Goal: Task Accomplishment & Management: Manage account settings

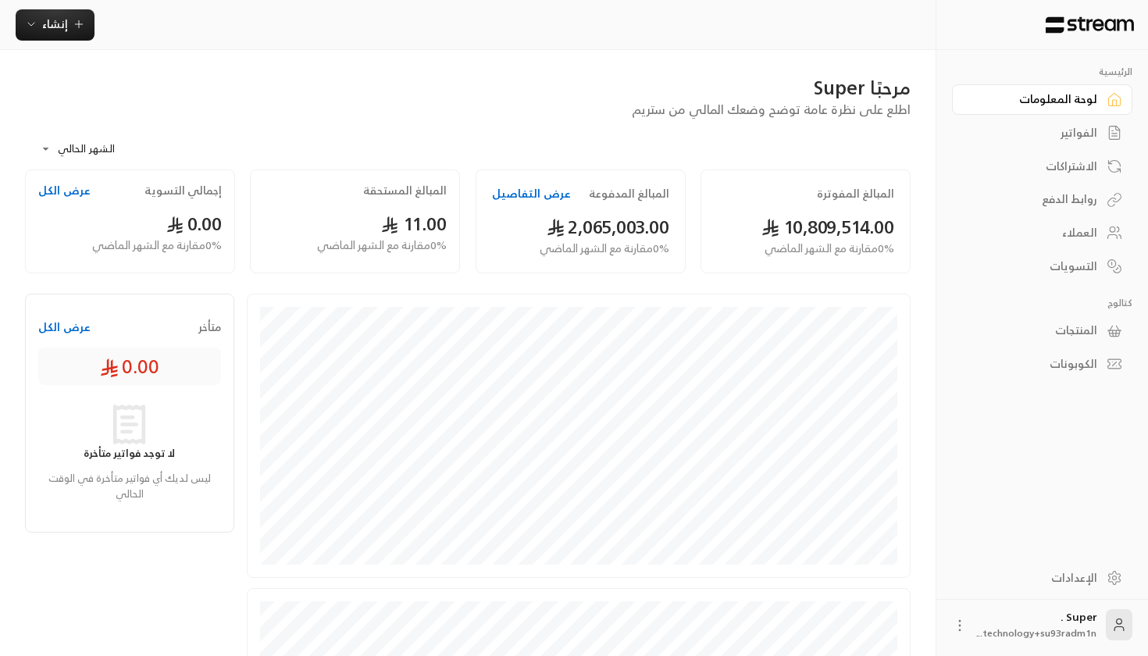
click at [541, 193] on button "عرض التفاصيل" at bounding box center [531, 194] width 79 height 16
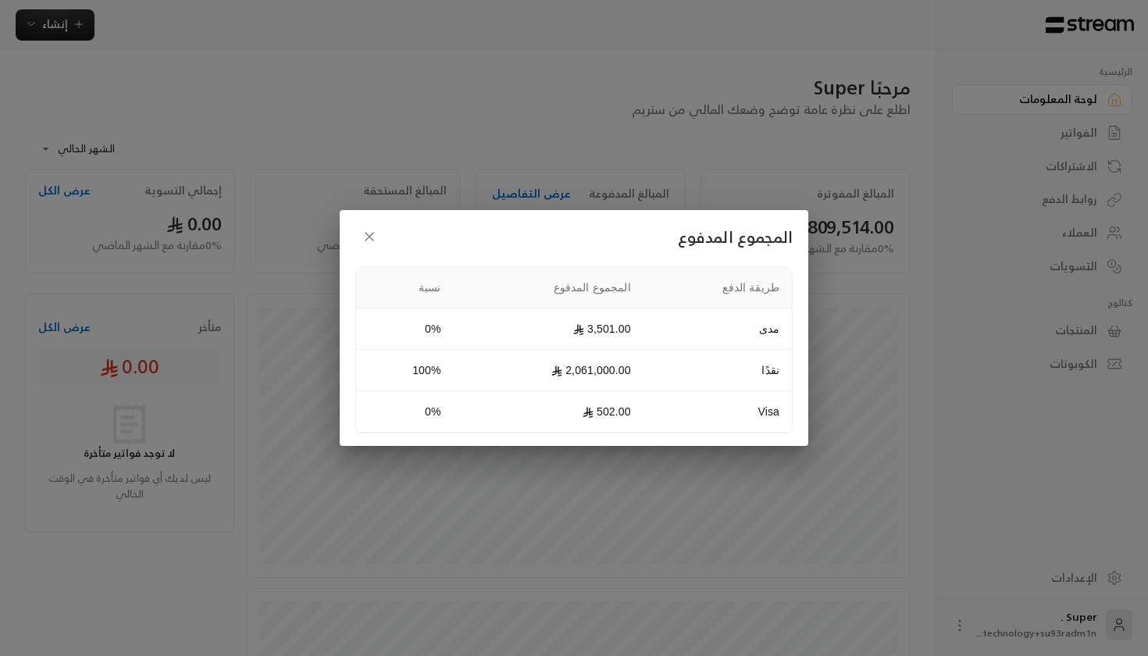
click at [365, 246] on button "button" at bounding box center [369, 237] width 28 height 28
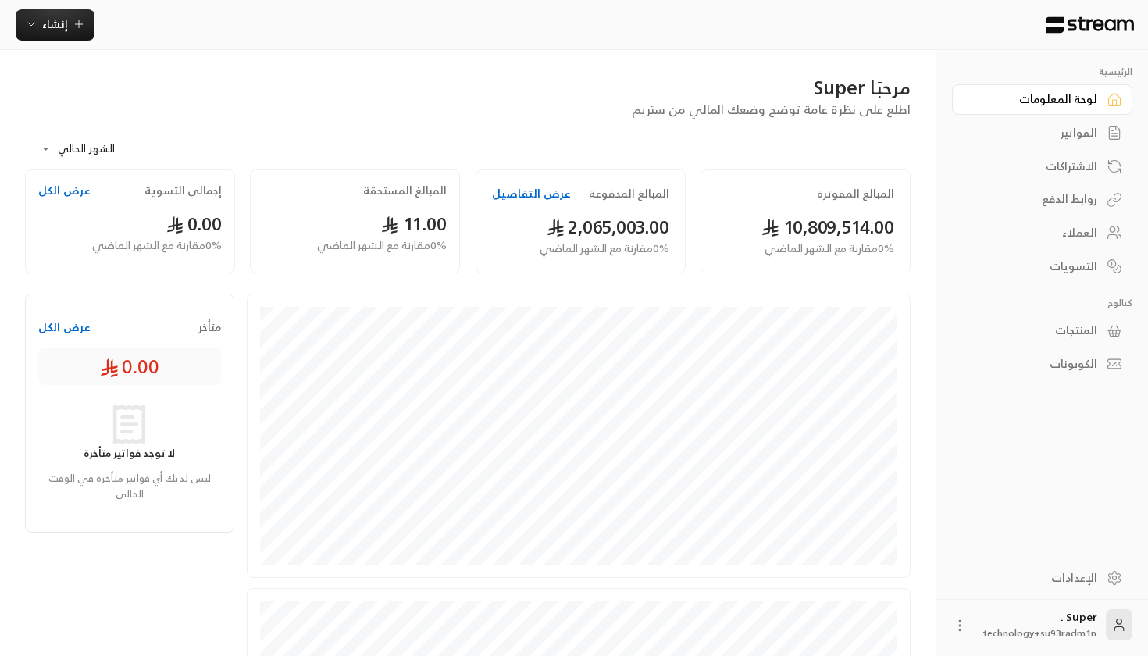
click at [532, 197] on button "عرض التفاصيل" at bounding box center [531, 194] width 79 height 16
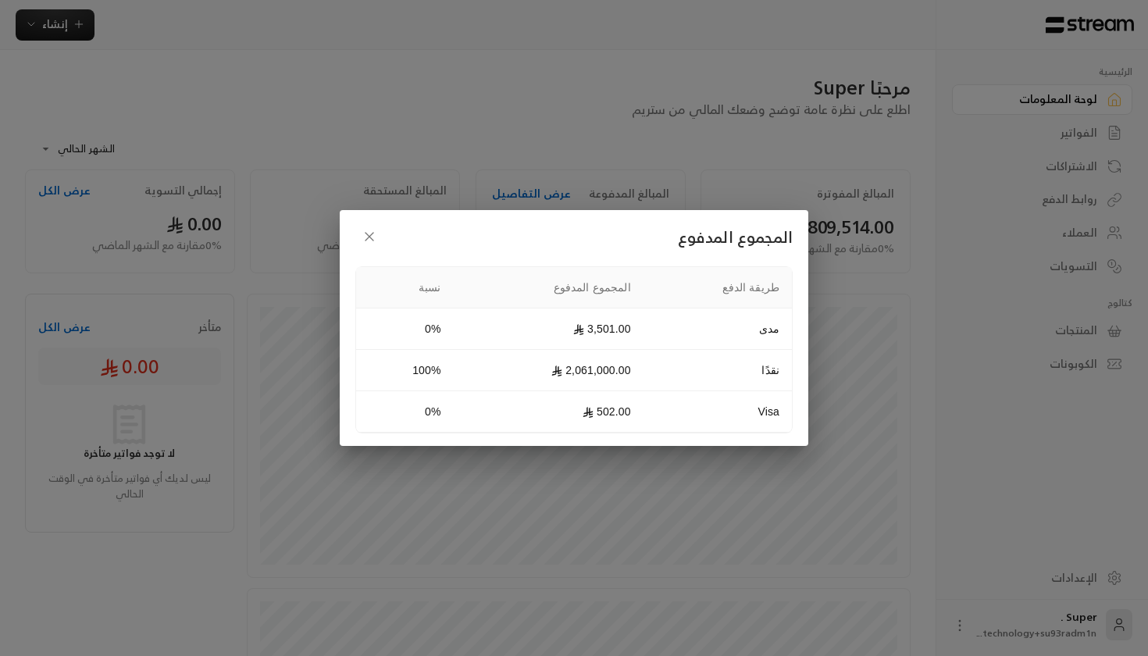
click at [363, 246] on button "button" at bounding box center [369, 237] width 28 height 28
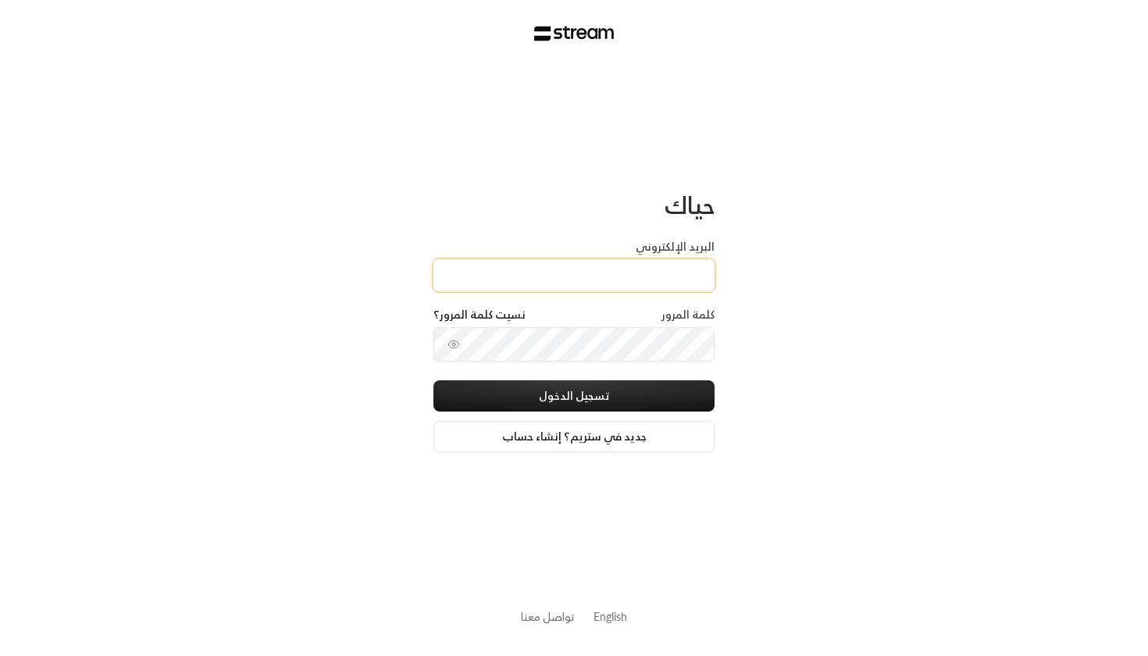
paste input "[EMAIL_ADDRESS][DOMAIN_NAME]"
type input "[EMAIL_ADDRESS][DOMAIN_NAME]"
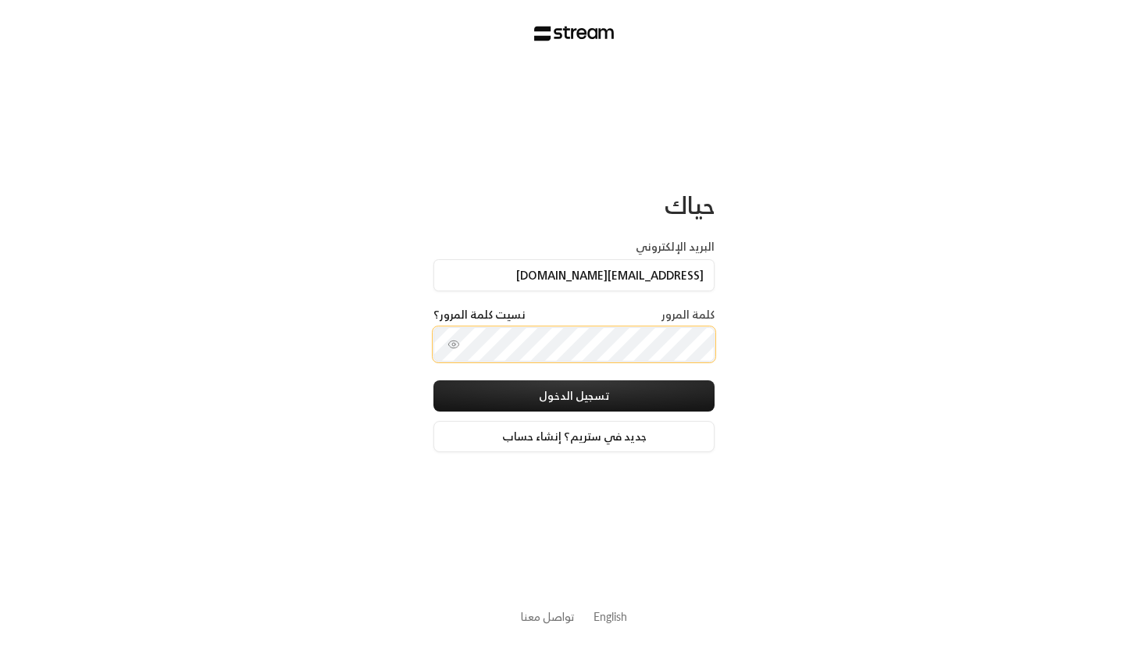
click at [574, 398] on button "تسجيل الدخول" at bounding box center [573, 395] width 281 height 31
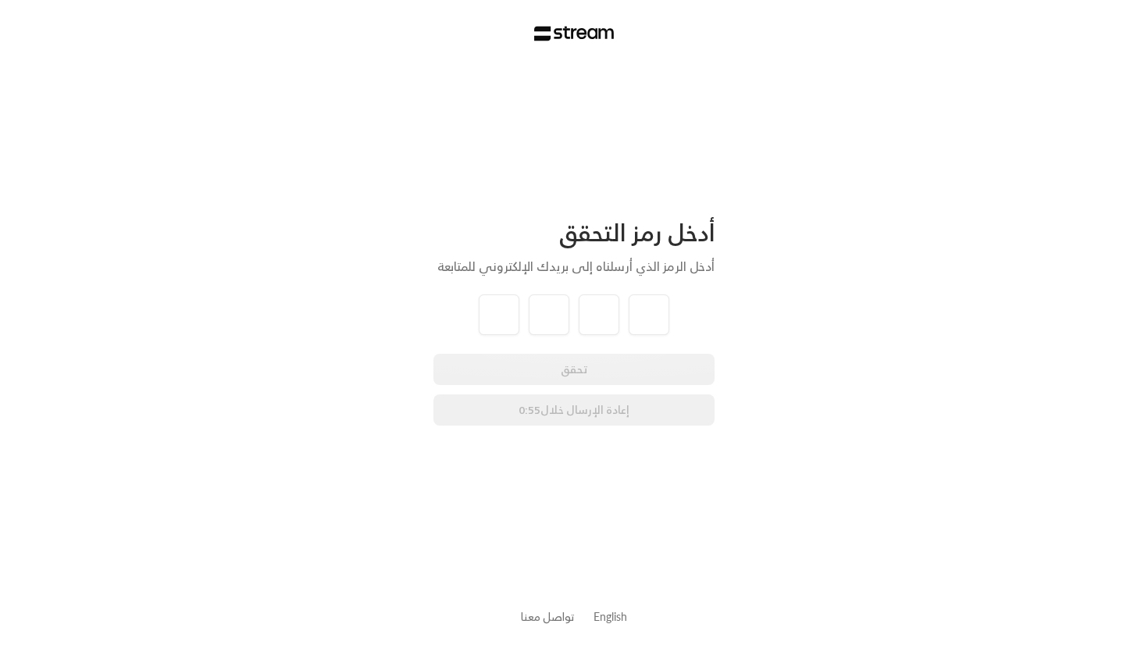
click at [1004, 7] on div "أدخل رمز التحقق أدخل الرمز الذي أرسلناه إلى بريدك الإلكتروني للمتابعة تحقق إعاد…" at bounding box center [574, 328] width 1148 height 656
click at [505, 319] on input "tel" at bounding box center [499, 314] width 41 height 41
type input "8"
type input "4"
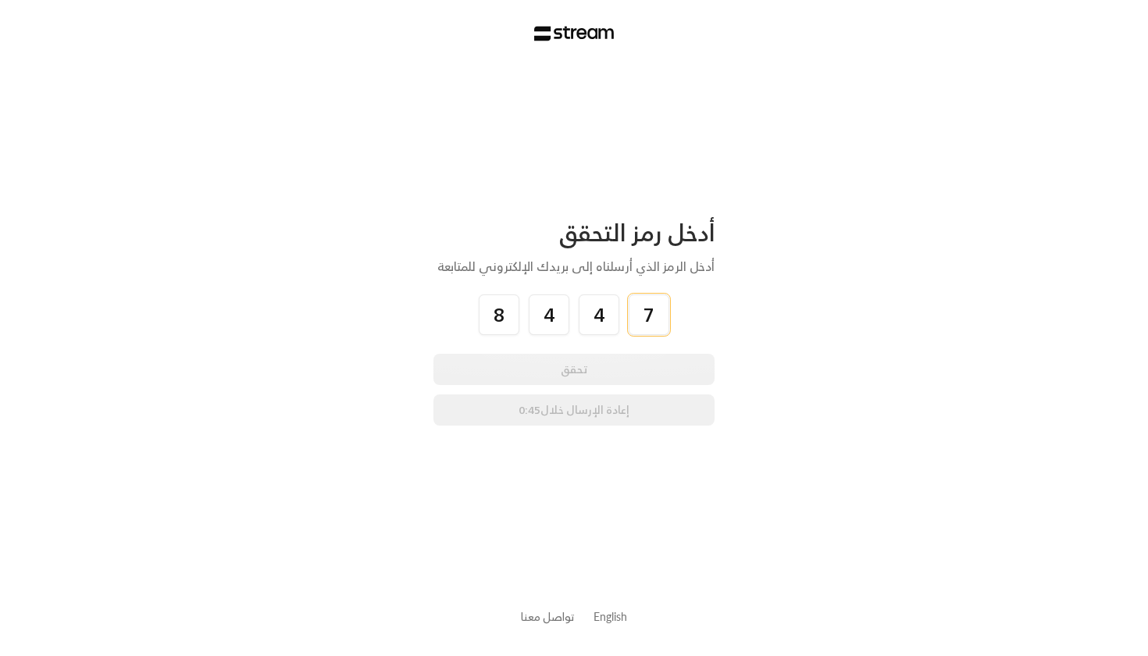
type input "7"
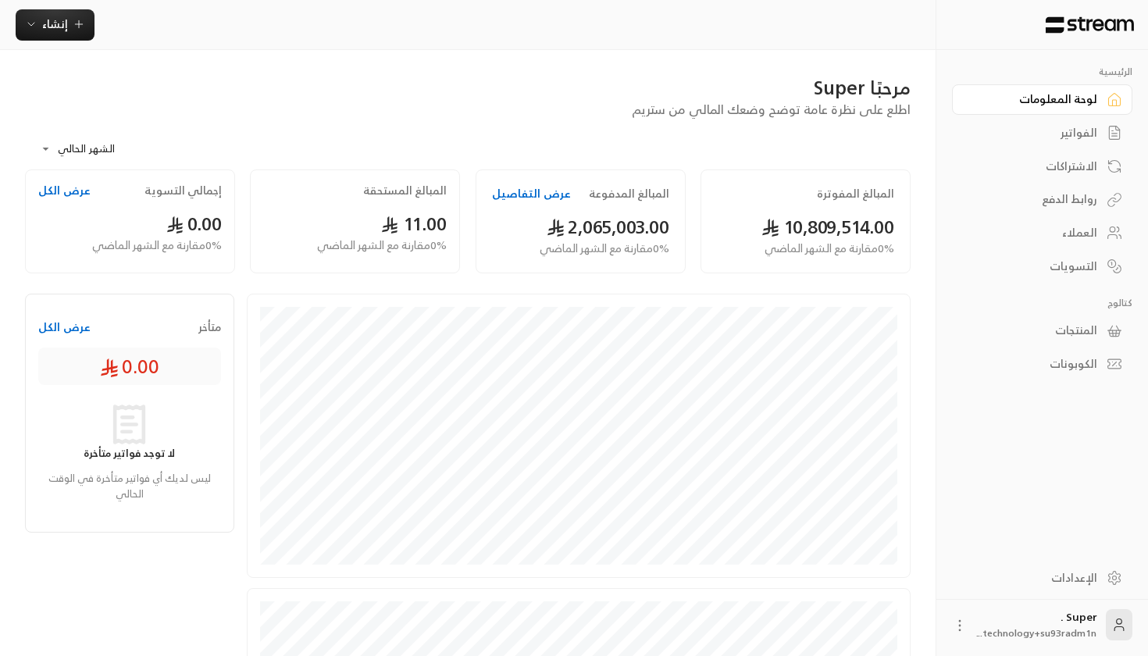
click at [519, 196] on button "عرض التفاصيل" at bounding box center [531, 194] width 79 height 16
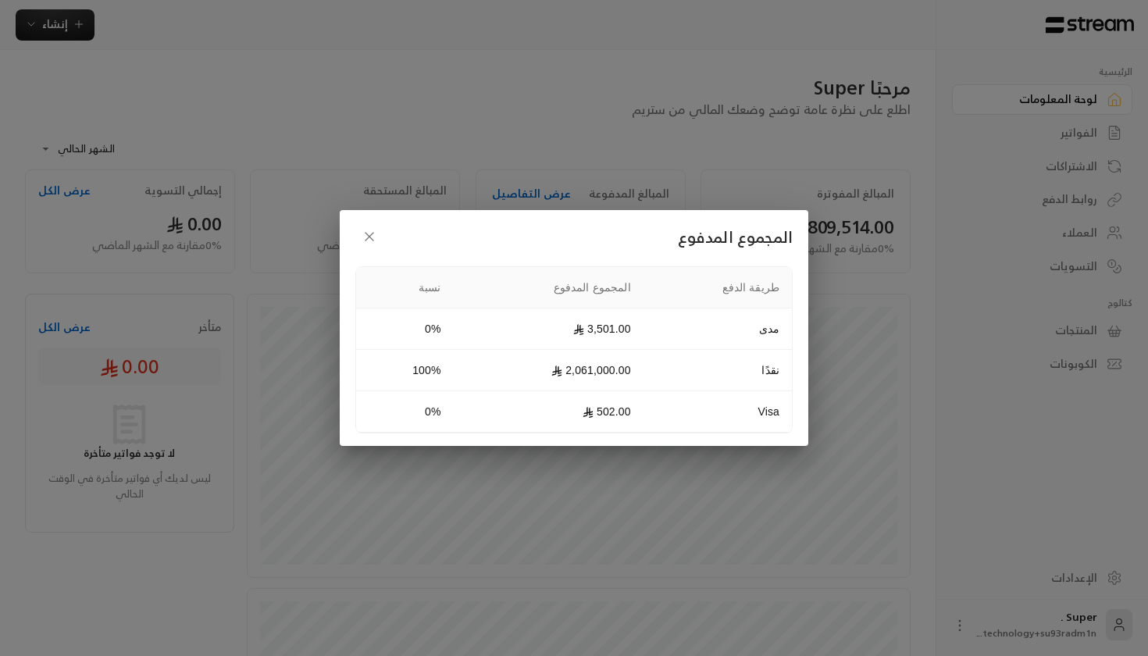
click at [375, 237] on icon "button" at bounding box center [370, 237] width 16 height 16
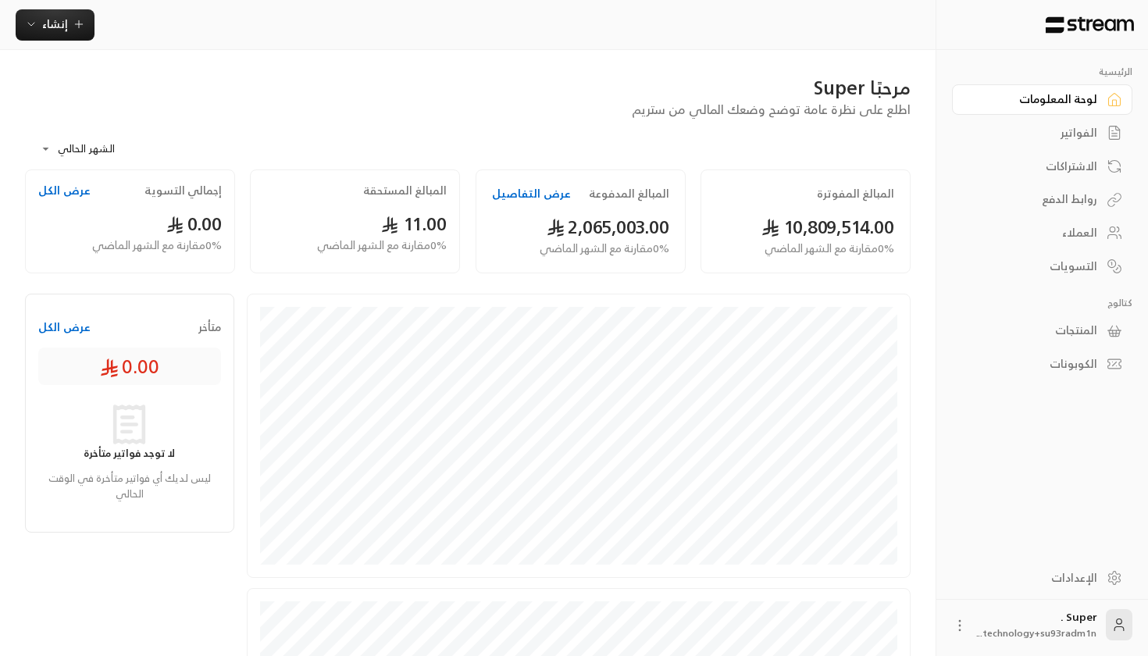
click at [1080, 125] on div "الفواتير" at bounding box center [1035, 133] width 126 height 16
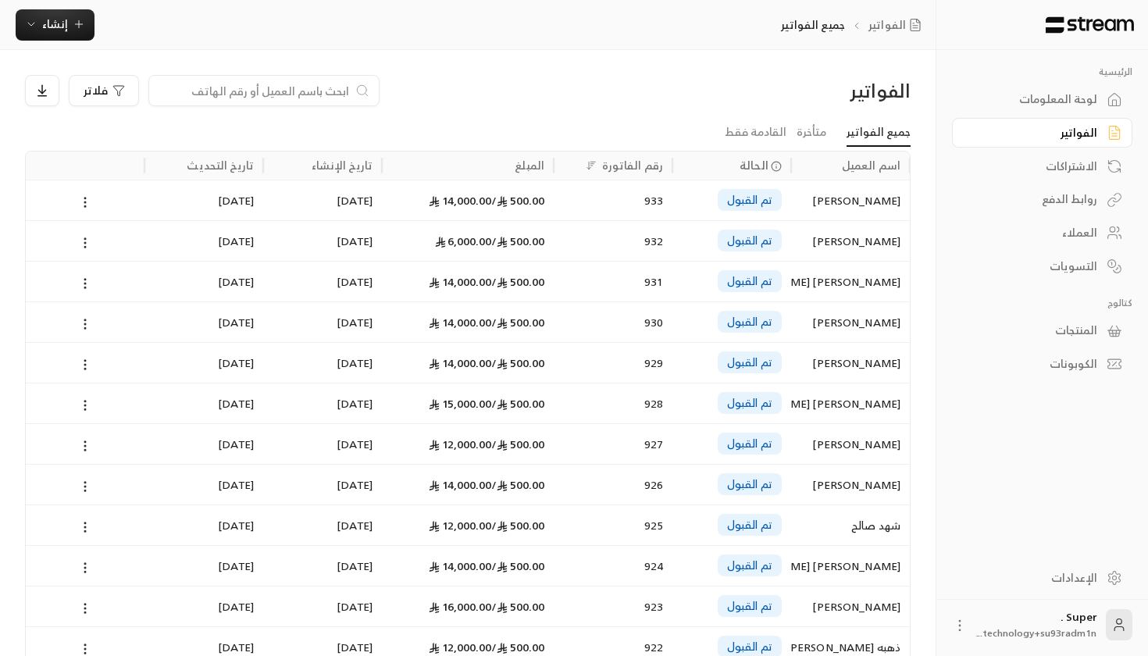
click at [603, 212] on div "933" at bounding box center [613, 200] width 100 height 40
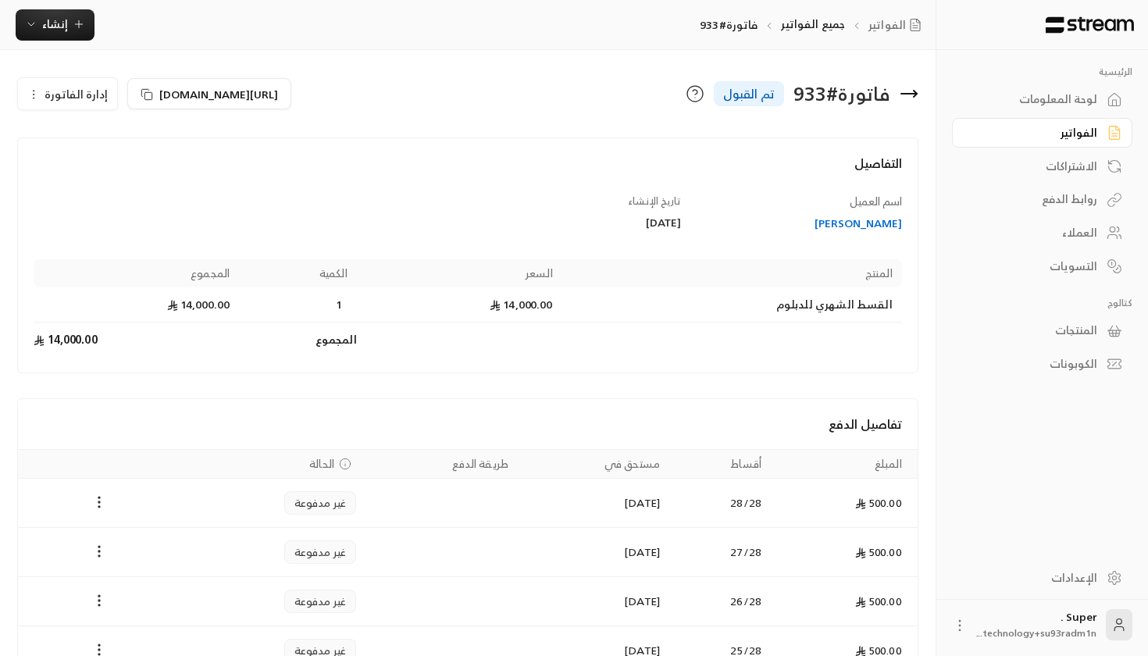
click at [1020, 128] on div "الفواتير" at bounding box center [1035, 133] width 126 height 16
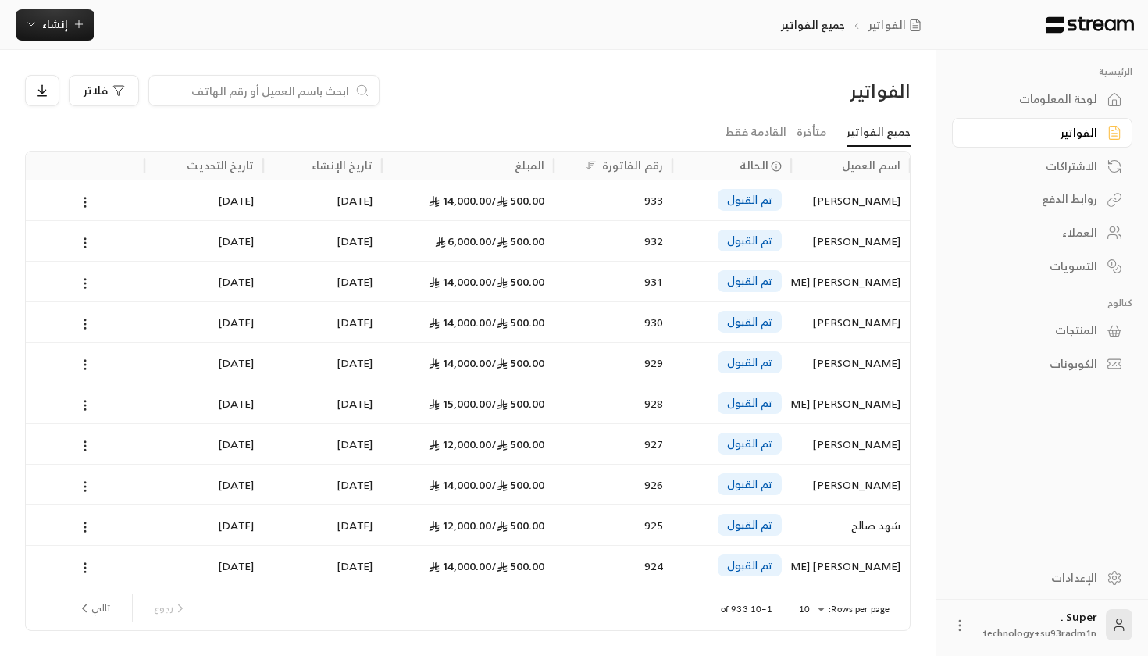
click at [451, 225] on div "500.00 / 6,000.00" at bounding box center [467, 241] width 153 height 40
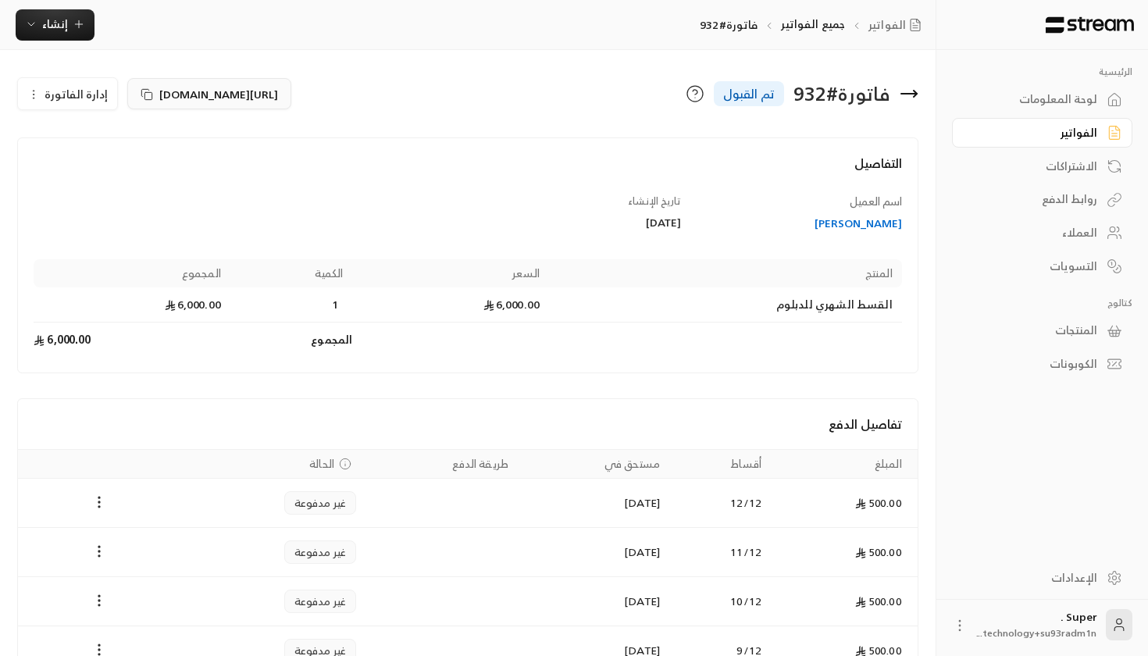
click at [167, 93] on span "https://streampay.sa/s/4pJAR" at bounding box center [218, 94] width 119 height 16
click at [1036, 102] on div "لوحة المعلومات" at bounding box center [1035, 99] width 126 height 16
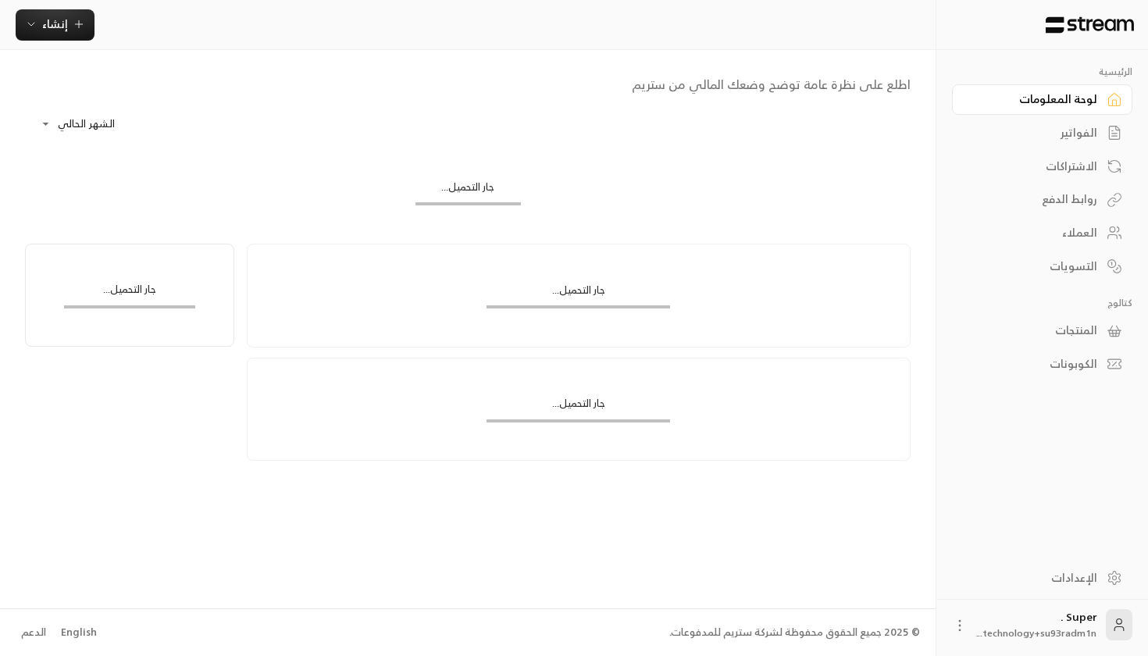
click at [1036, 102] on div "لوحة المعلومات" at bounding box center [1035, 99] width 126 height 16
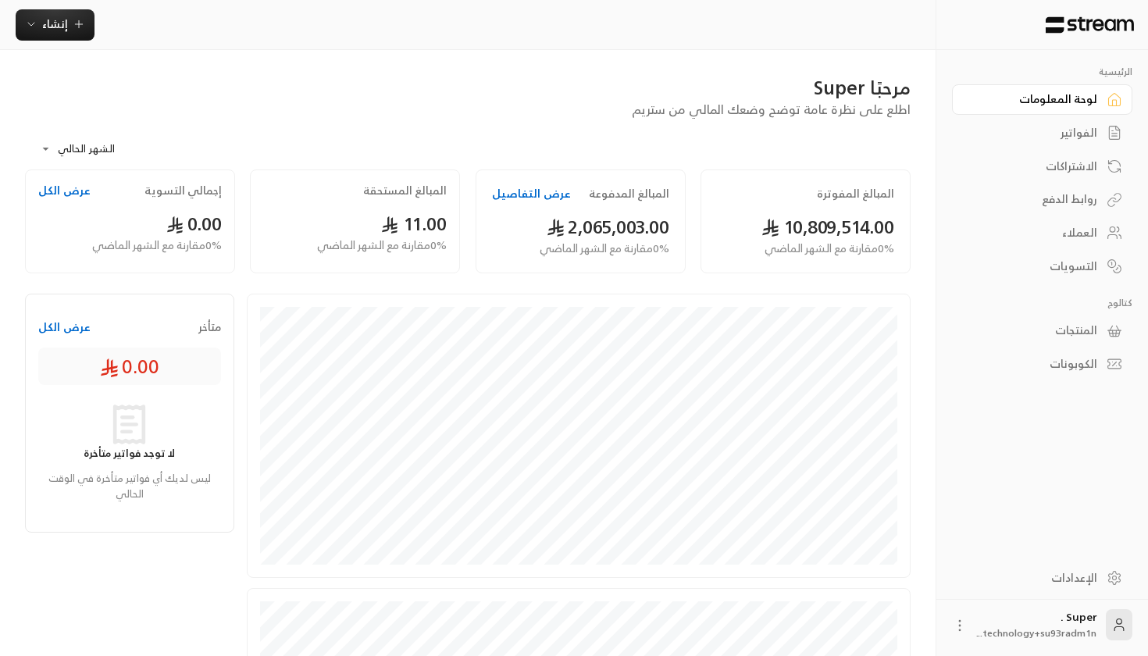
click at [528, 191] on button "عرض التفاصيل" at bounding box center [531, 194] width 79 height 16
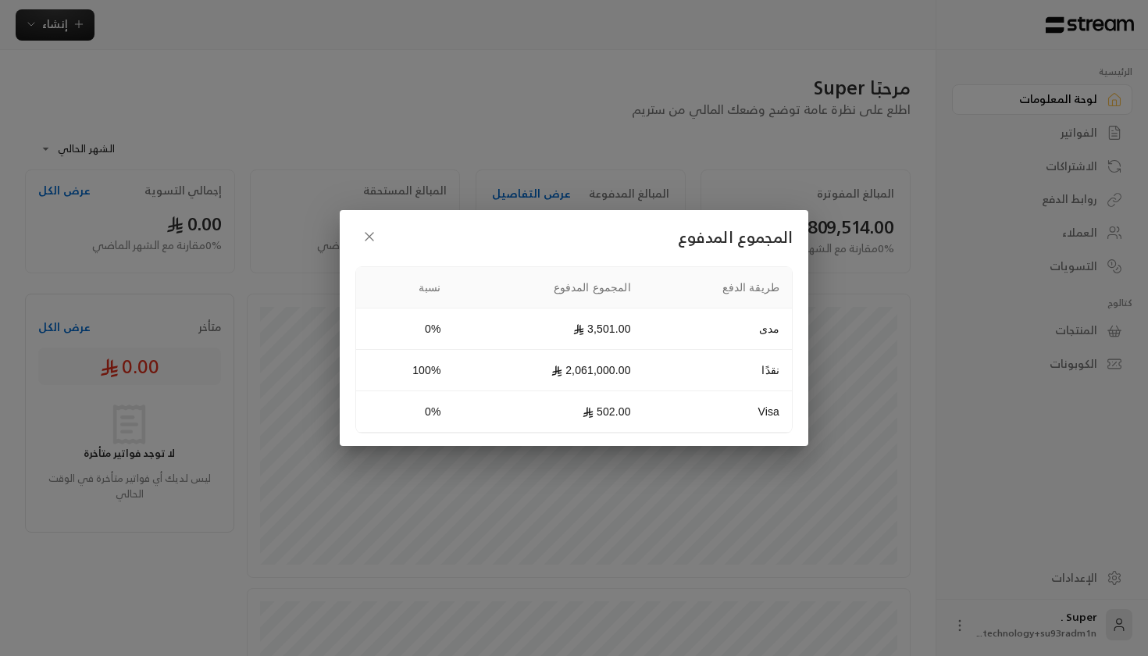
click at [364, 237] on icon "button" at bounding box center [370, 237] width 16 height 16
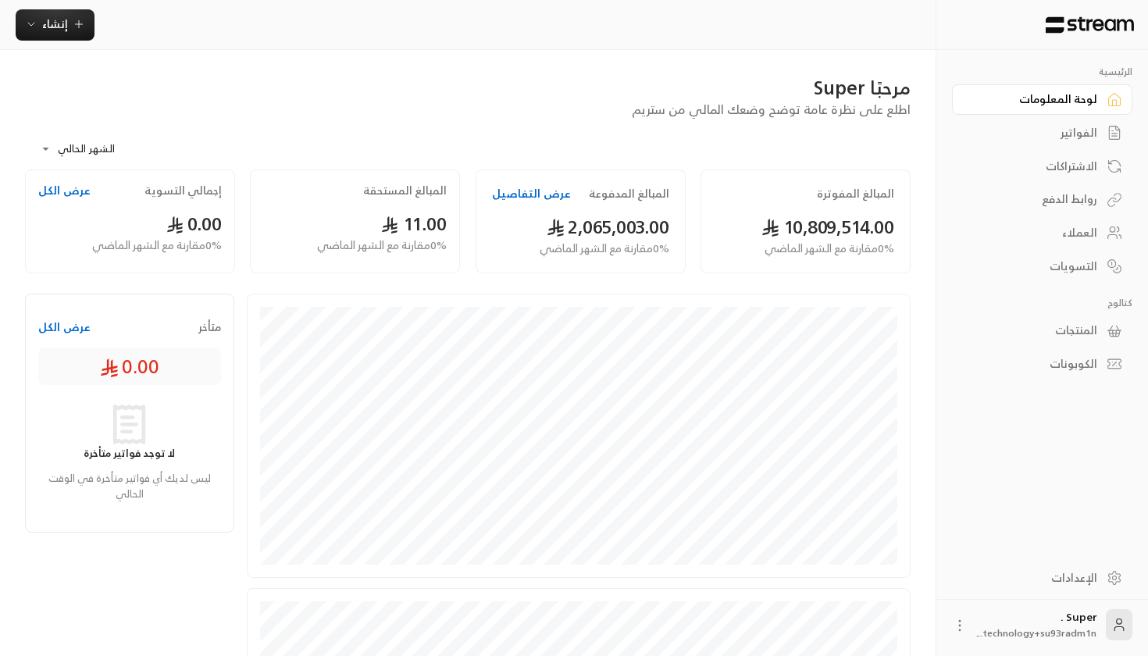
click at [529, 198] on button "عرض التفاصيل" at bounding box center [531, 194] width 79 height 16
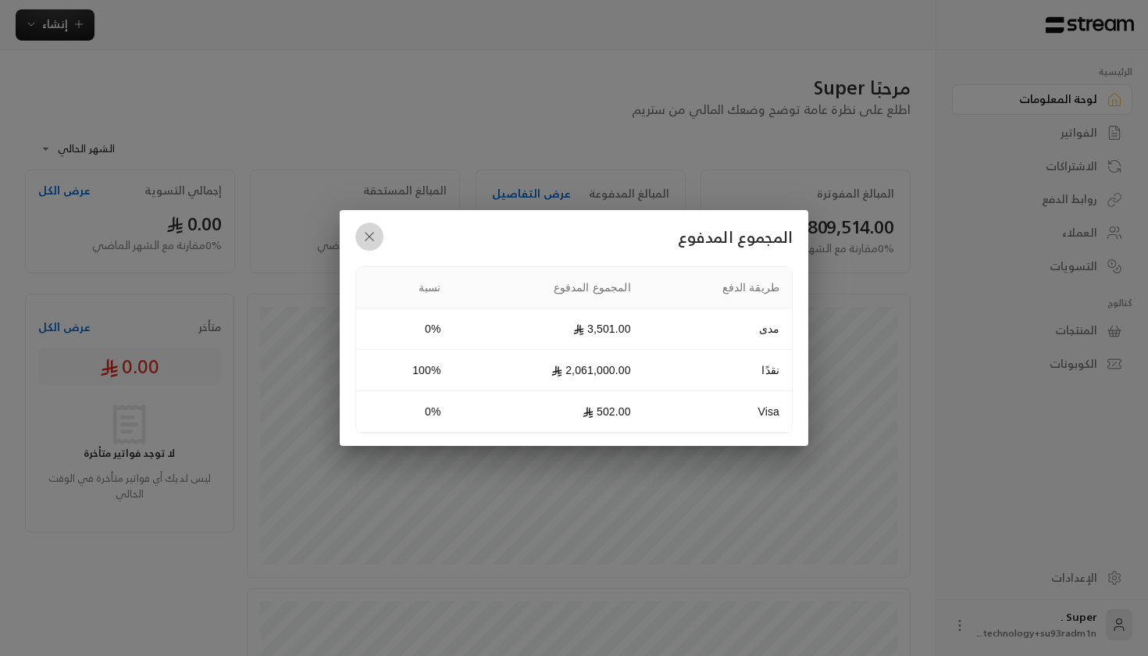
click at [366, 230] on icon "button" at bounding box center [370, 237] width 16 height 16
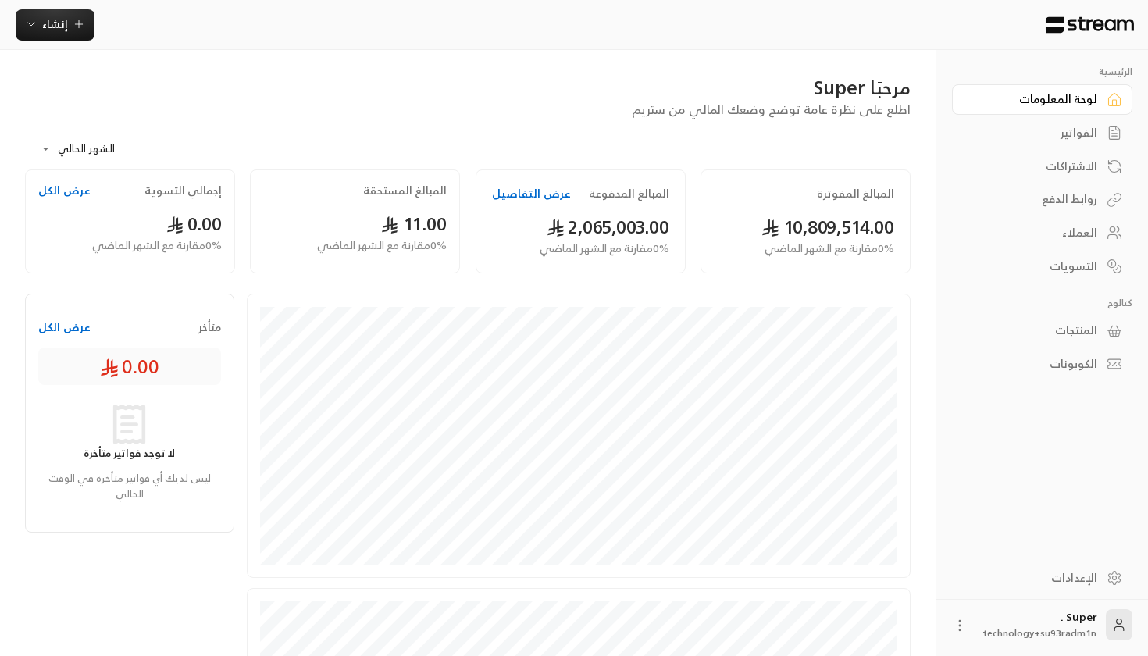
click at [1071, 125] on div "الفواتير" at bounding box center [1035, 133] width 126 height 16
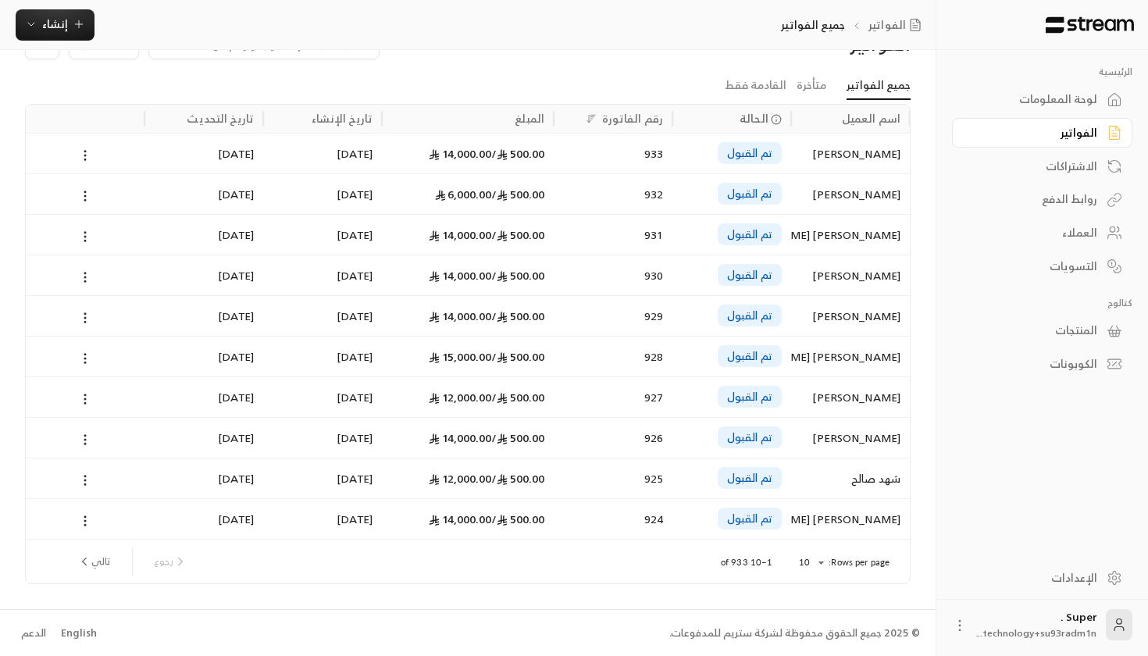
scroll to position [46, 0]
click at [585, 466] on div "925" at bounding box center [613, 479] width 100 height 40
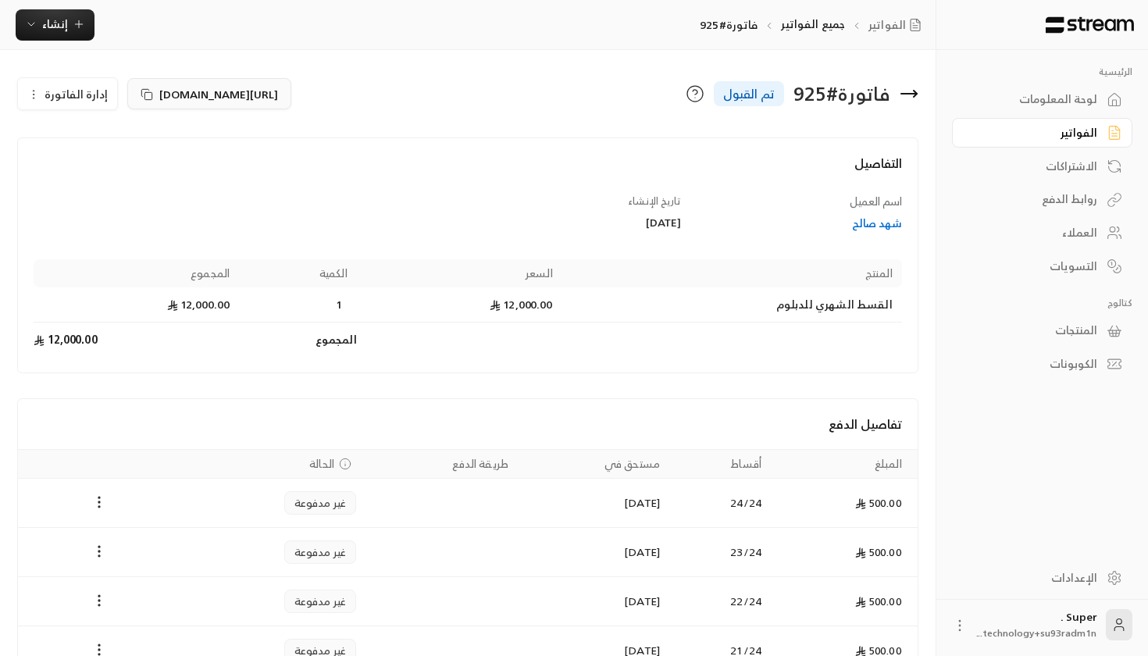
click at [141, 94] on icon at bounding box center [147, 94] width 12 height 12
click at [1044, 129] on div "الفواتير" at bounding box center [1035, 133] width 126 height 16
click at [1044, 130] on div "الفواتير" at bounding box center [1035, 133] width 126 height 16
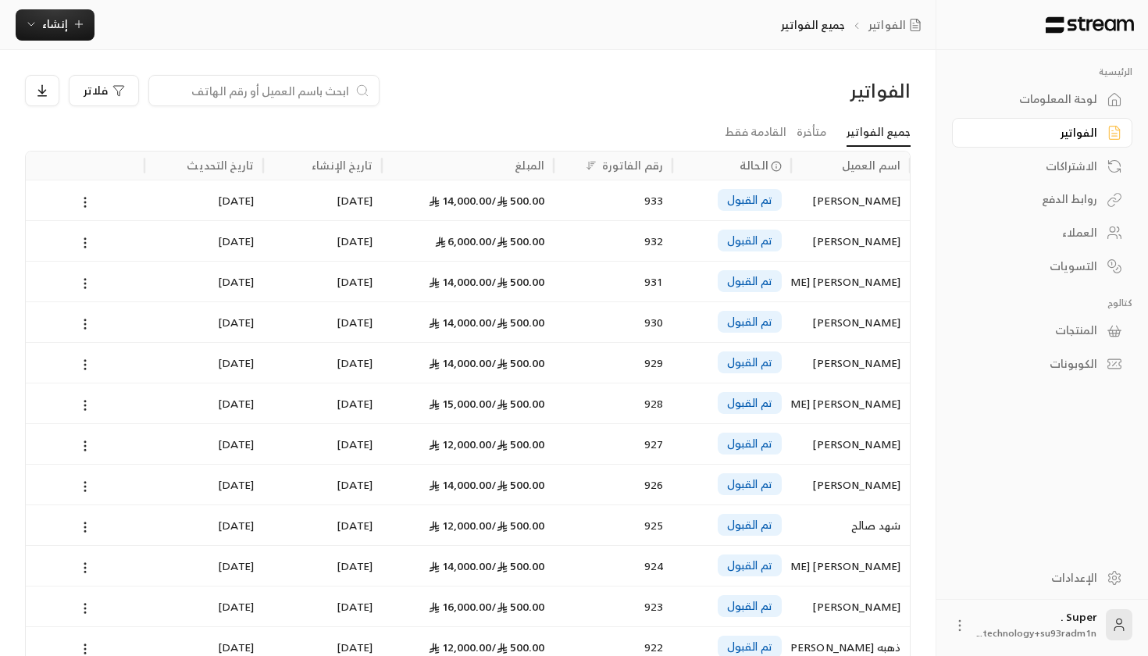
click at [266, 80] on div at bounding box center [263, 90] width 231 height 31
